Goal: Complete application form

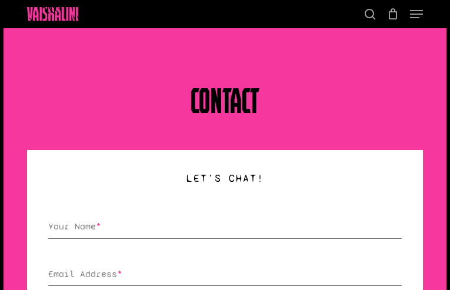
type input "cYvMOzRzuf"
type input "[EMAIL_ADDRESS][DOMAIN_NAME]"
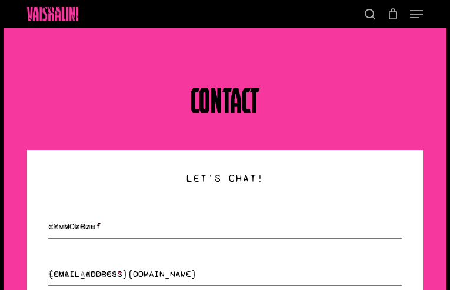
type input "UhmaIzjDBsIUC"
type input "fjgdpascARae"
type input "FDgRLuFKsjyWCIG"
